Goal: Information Seeking & Learning: Learn about a topic

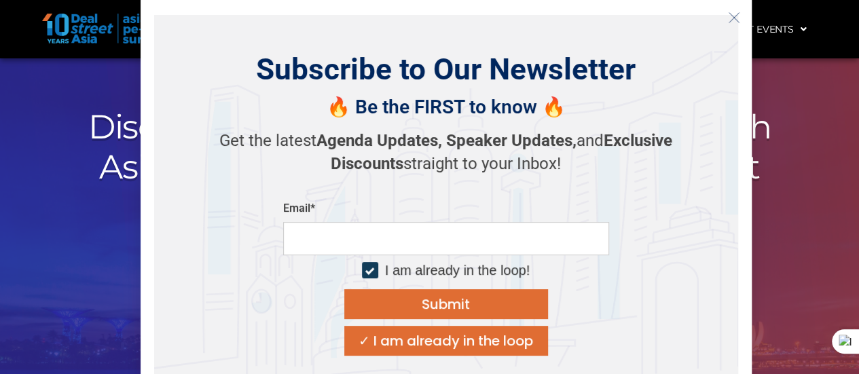
scroll to position [90, 0]
click at [733, 14] on icon "Close" at bounding box center [734, 18] width 12 height 12
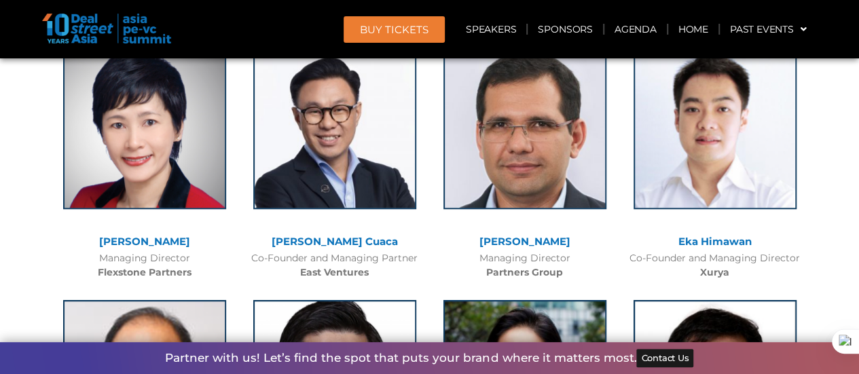
scroll to position [2917, 0]
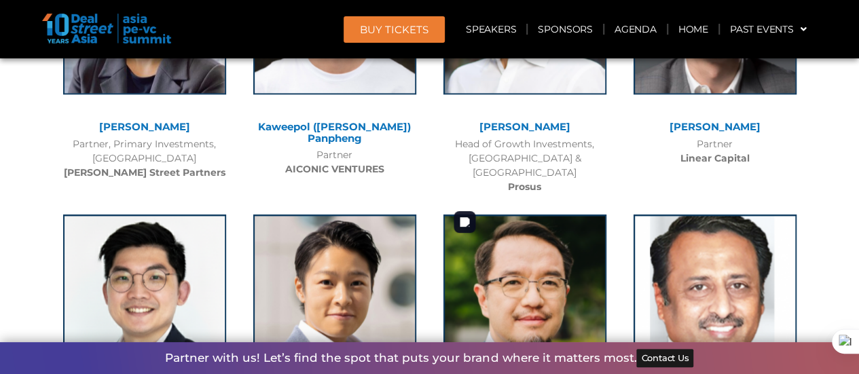
scroll to position [5931, 0]
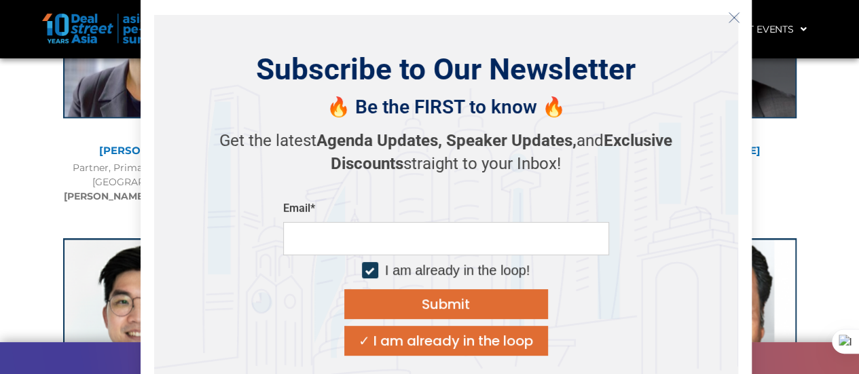
click at [470, 238] on input "email" at bounding box center [446, 238] width 326 height 33
type input "**********"
click at [474, 301] on button "Submit" at bounding box center [446, 304] width 204 height 30
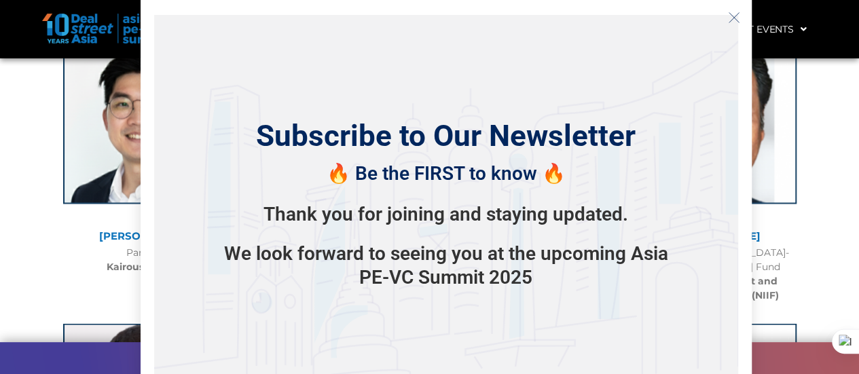
scroll to position [6129, 0]
click at [734, 14] on icon "Close" at bounding box center [734, 18] width 12 height 12
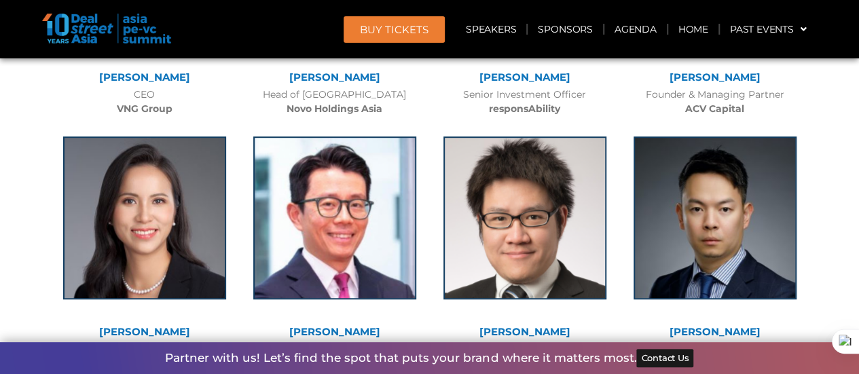
scroll to position [5442, 0]
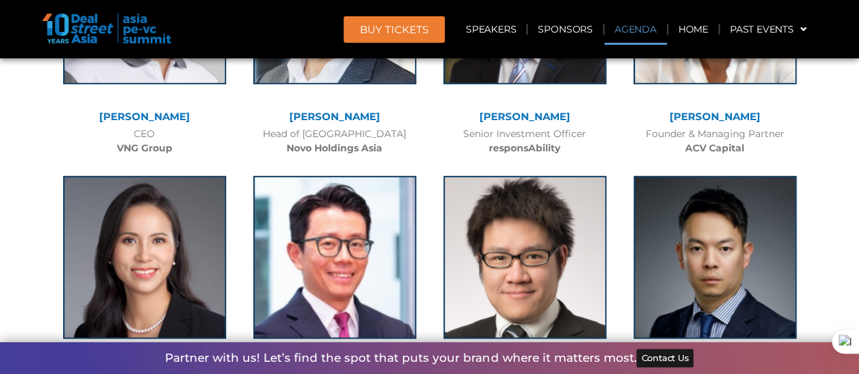
click at [646, 26] on link "Agenda" at bounding box center [635, 29] width 62 height 31
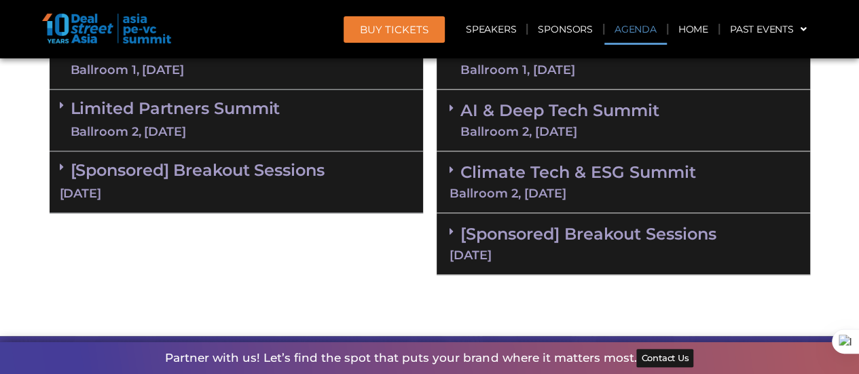
scroll to position [895, 0]
